Goal: Information Seeking & Learning: Find specific fact

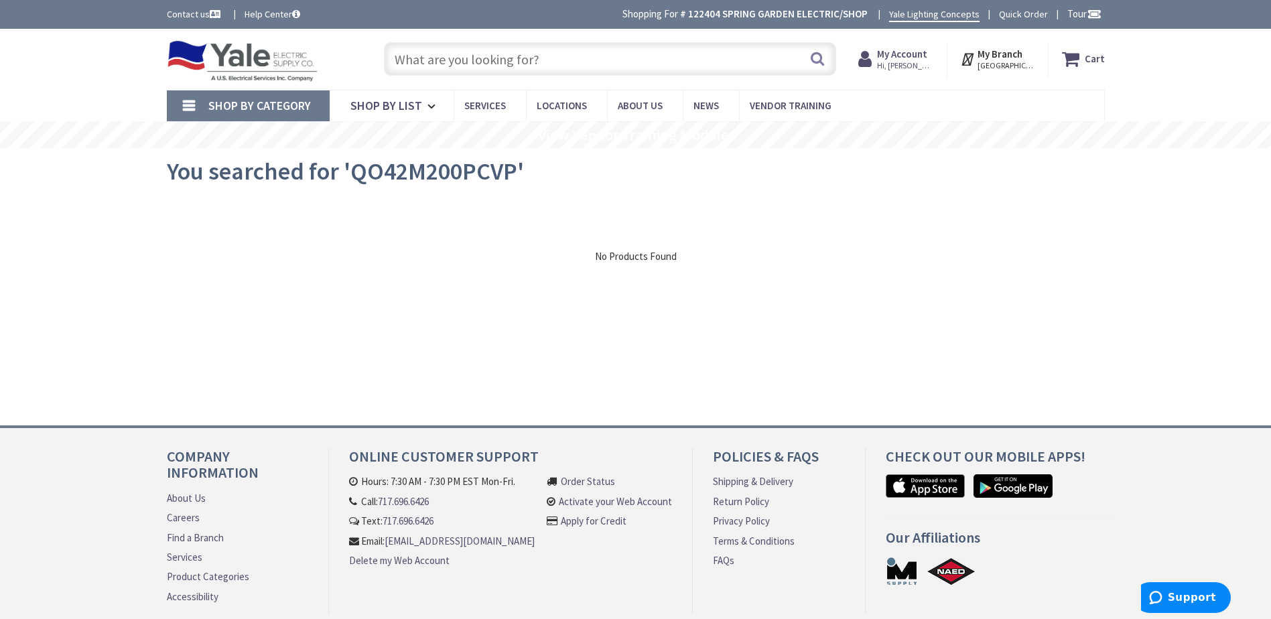
click at [482, 50] on input "text" at bounding box center [610, 59] width 452 height 34
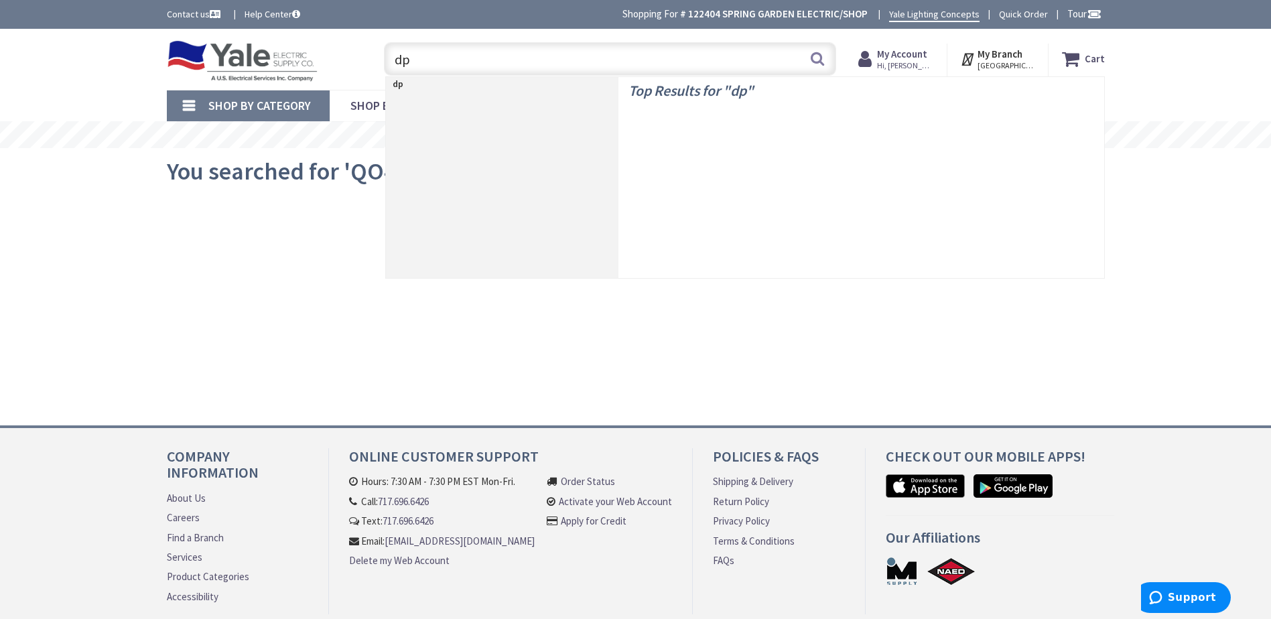
type input "d"
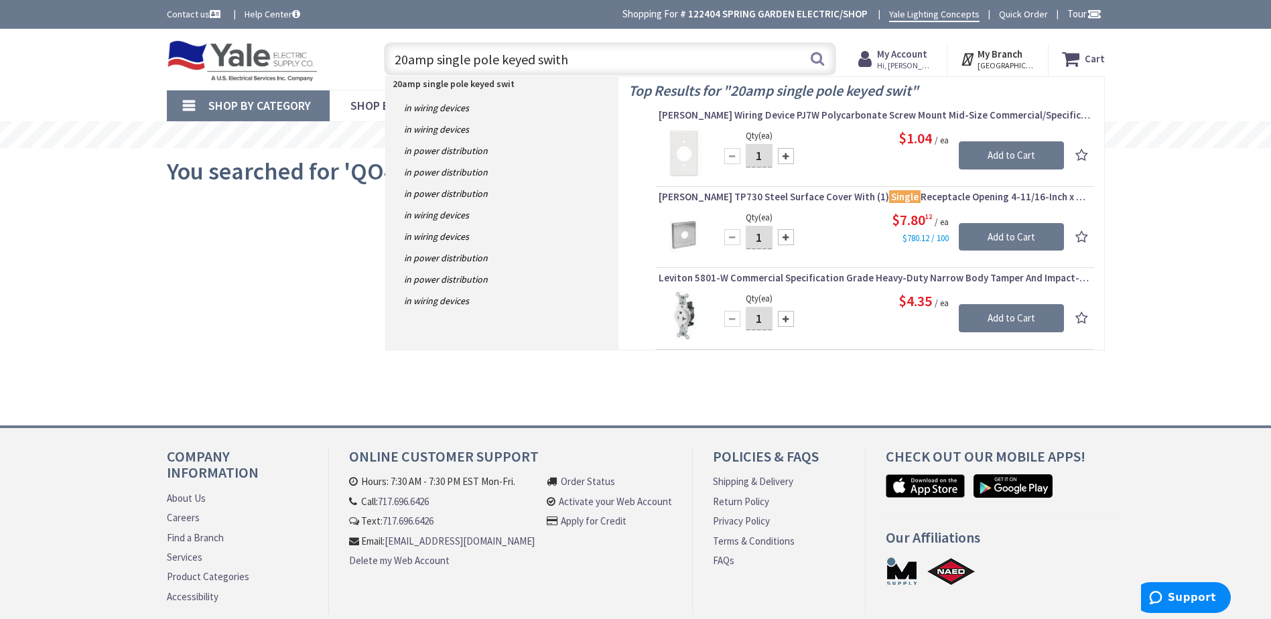
type input "20amp single pole keyed swithc"
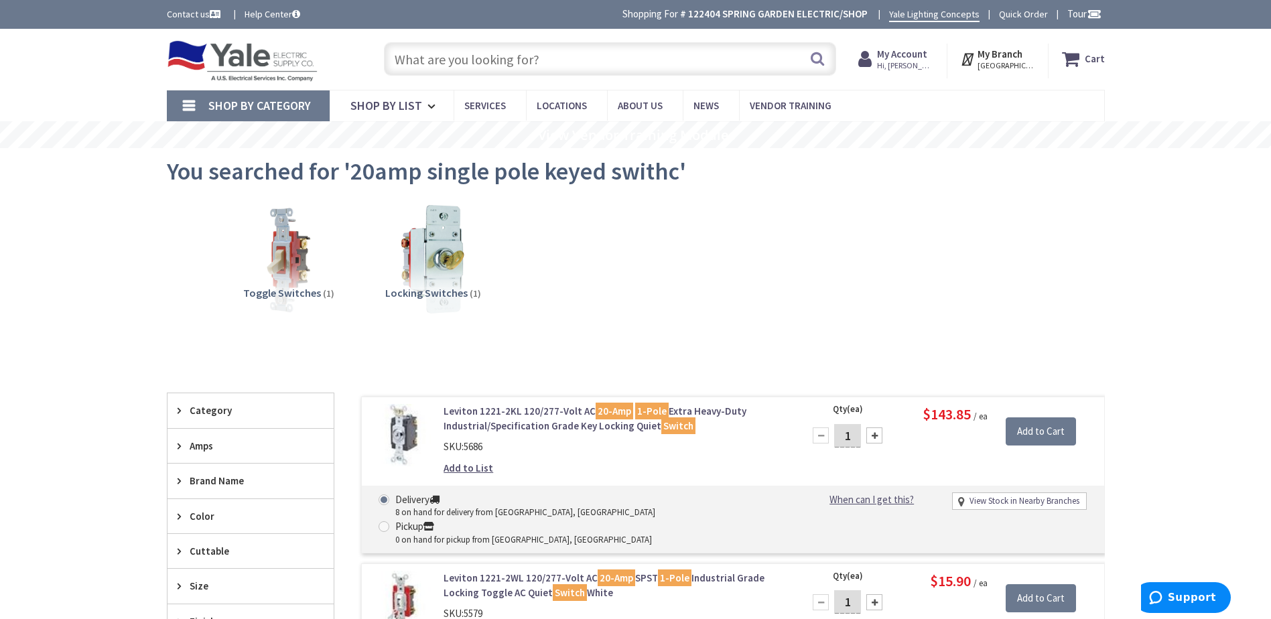
click at [424, 61] on input "text" at bounding box center [610, 59] width 452 height 34
paste input "WP3411BK"
type input "WP3411BK"
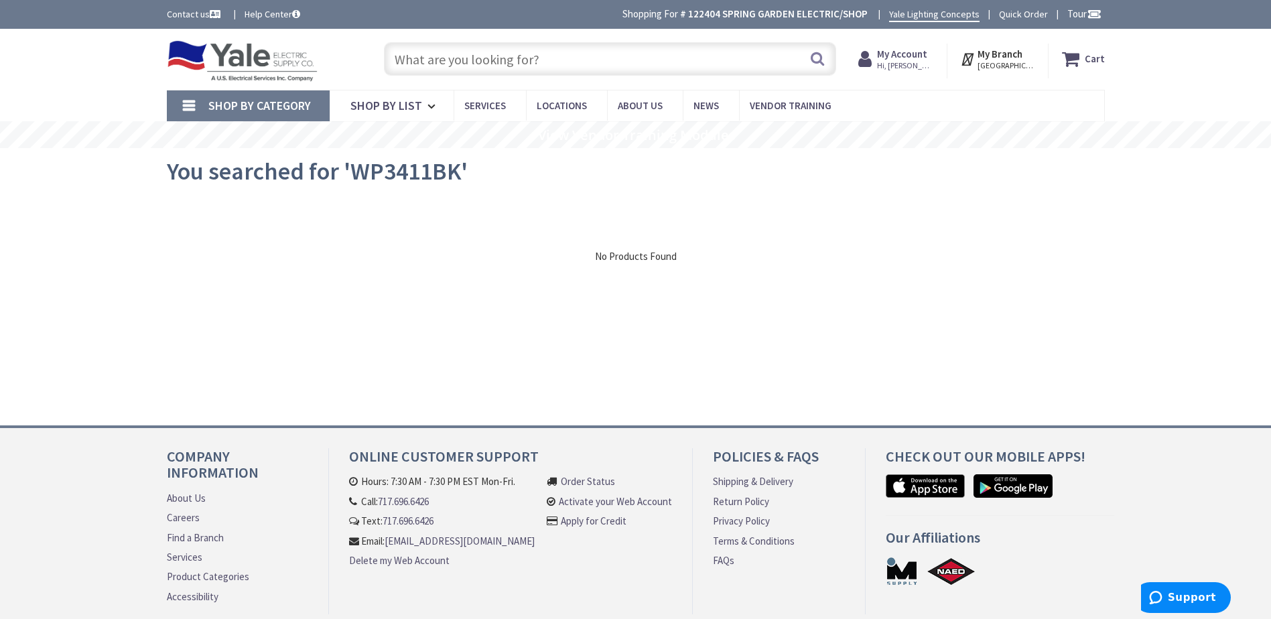
click at [424, 61] on input "text" at bounding box center [610, 59] width 452 height 34
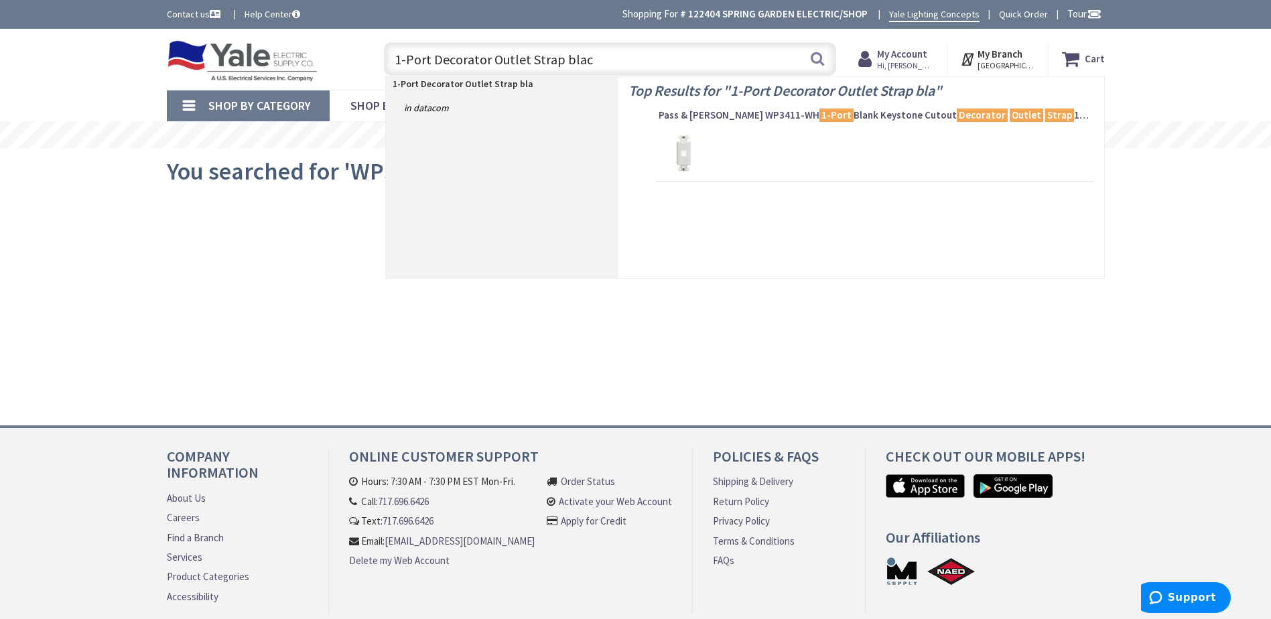
type input "1-Port Decorator Outlet Strap black"
